Goal: Information Seeking & Learning: Learn about a topic

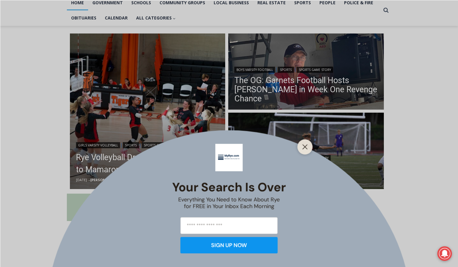
scroll to position [139, 0]
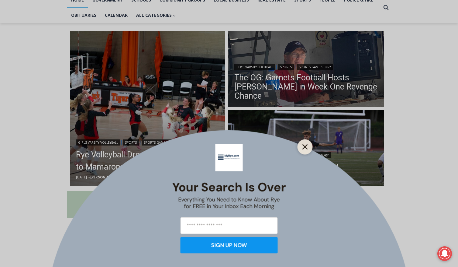
click at [308, 149] on button "Close" at bounding box center [305, 146] width 9 height 9
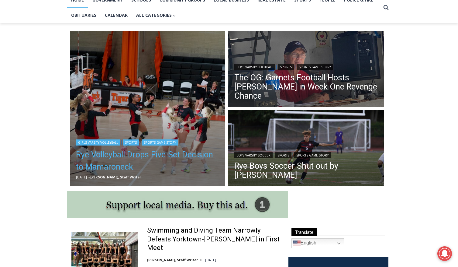
click at [148, 152] on link "Rye Volleyball Drops Five-Set Decision to Mamaroneck" at bounding box center [147, 160] width 143 height 24
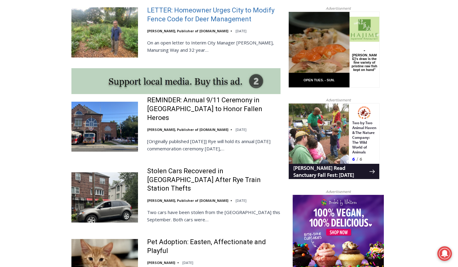
click at [189, 8] on link "LETTER: Homeowner Urges City to Modify Fence Code for Deer Management" at bounding box center [213, 14] width 133 height 17
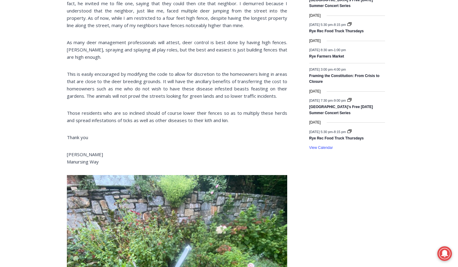
scroll to position [906, 0]
